Goal: Transaction & Acquisition: Download file/media

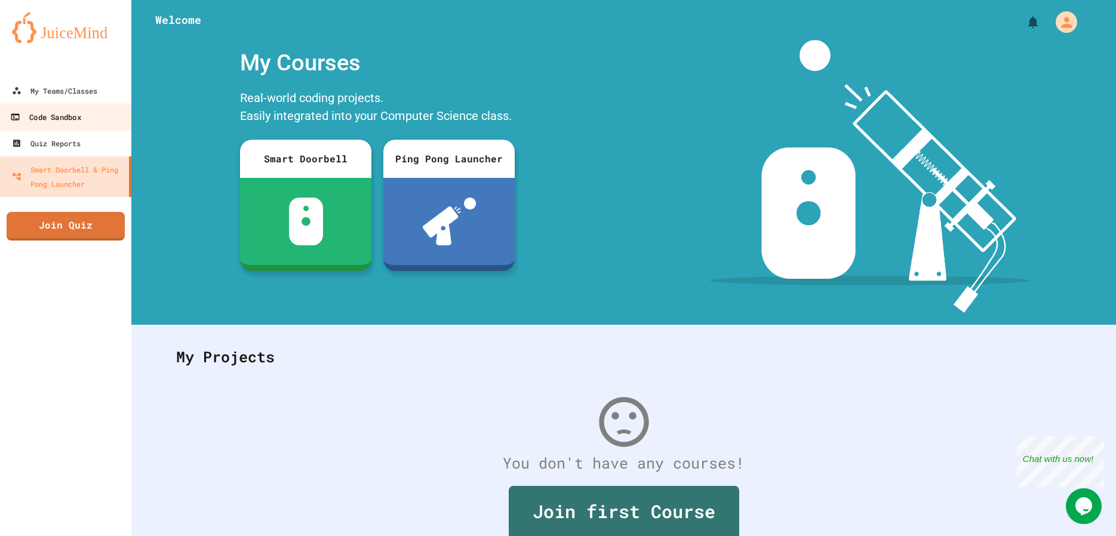
click at [54, 107] on link "Code Sandbox" at bounding box center [65, 116] width 135 height 27
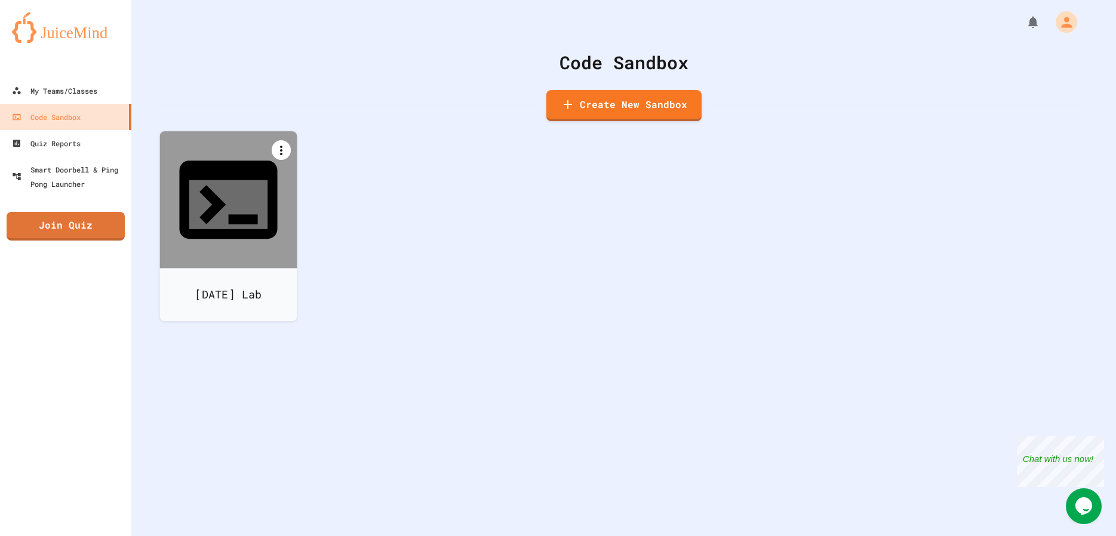
click at [275, 149] on icon at bounding box center [281, 150] width 14 height 14
click at [236, 323] on div at bounding box center [228, 323] width 134 height 0
click at [236, 183] on icon at bounding box center [228, 200] width 98 height 78
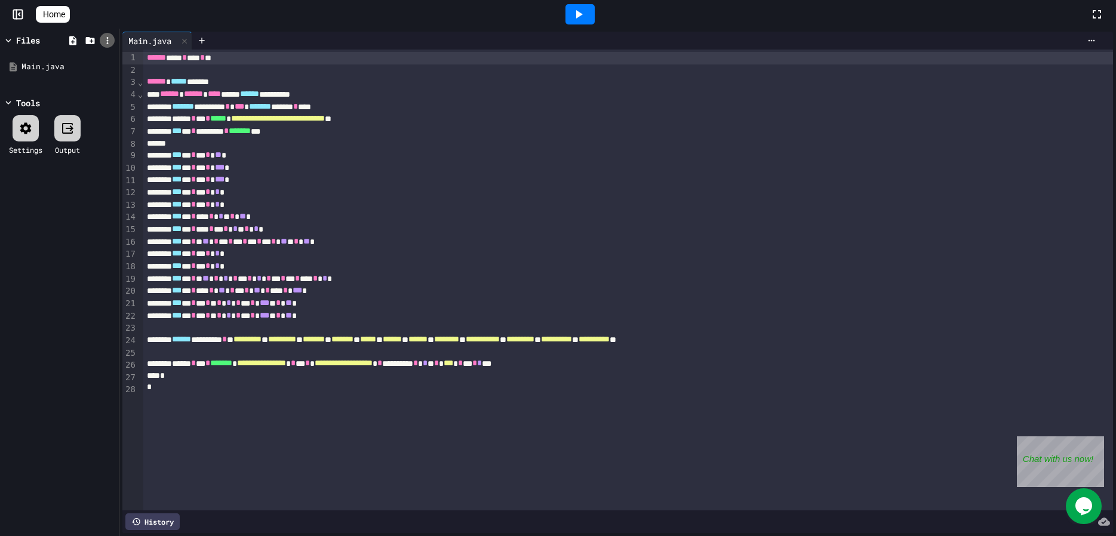
click at [106, 37] on icon at bounding box center [107, 40] width 11 height 11
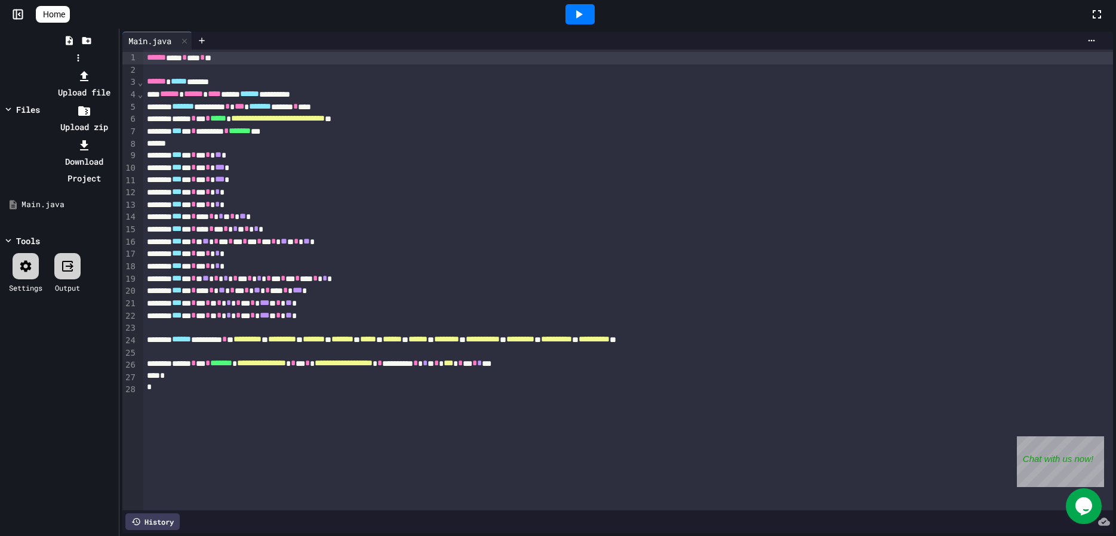
click at [116, 137] on li "Download Project" at bounding box center [84, 162] width 64 height 50
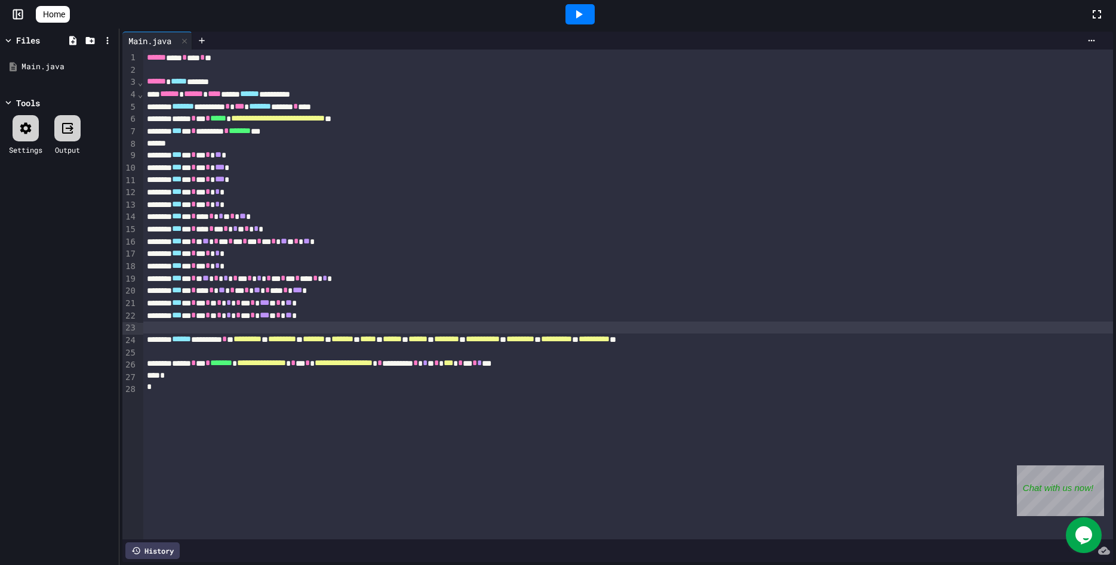
click at [658, 332] on div at bounding box center [627, 328] width 969 height 12
drag, startPoint x: 824, startPoint y: 352, endPoint x: 836, endPoint y: 349, distance: 12.5
click at [831, 350] on div at bounding box center [627, 352] width 969 height 12
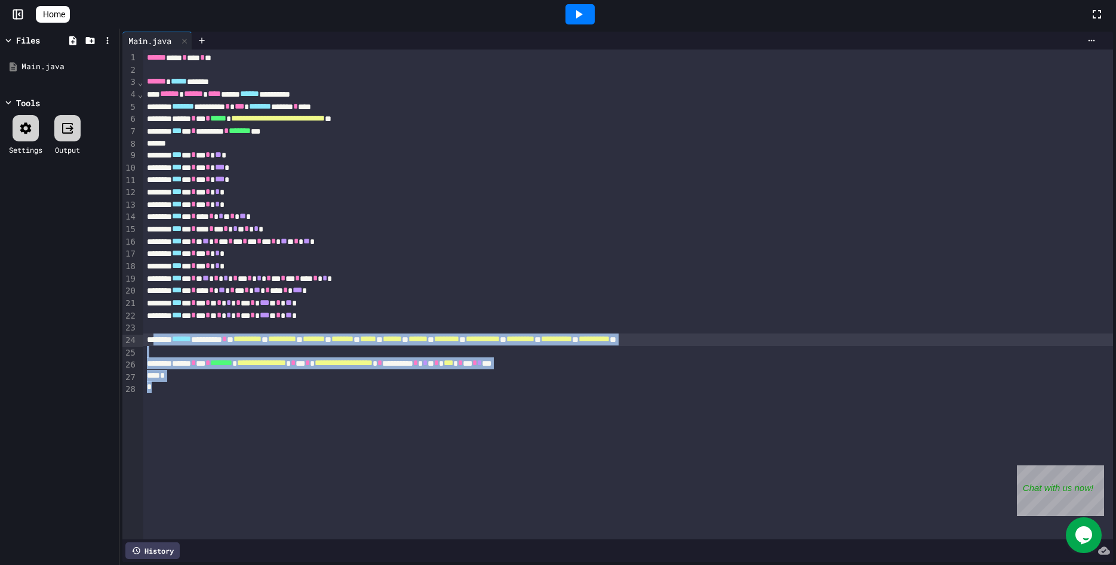
drag, startPoint x: 749, startPoint y: 386, endPoint x: 185, endPoint y: 78, distance: 642.4
click at [155, 340] on div "**********" at bounding box center [627, 295] width 969 height 490
